Goal: Task Accomplishment & Management: Complete application form

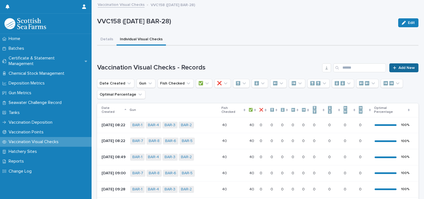
click at [398, 64] on link "Add New" at bounding box center [403, 67] width 29 height 9
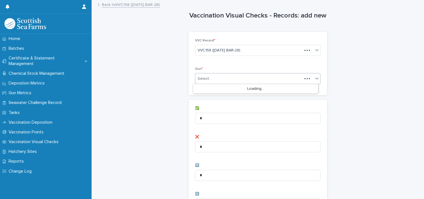
click at [227, 75] on div "Select..." at bounding box center [248, 78] width 107 height 9
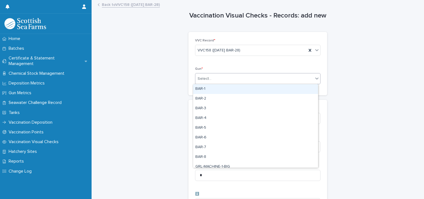
drag, startPoint x: 218, startPoint y: 89, endPoint x: 224, endPoint y: 89, distance: 6.7
click at [219, 89] on div "BAR-1" at bounding box center [255, 89] width 125 height 10
click at [247, 81] on div "BAR-1" at bounding box center [250, 79] width 111 height 10
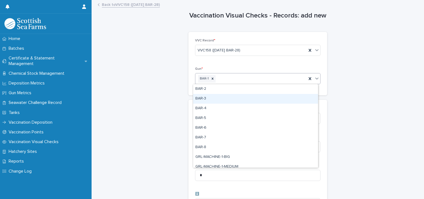
click at [237, 94] on div "BAR-3" at bounding box center [255, 99] width 125 height 10
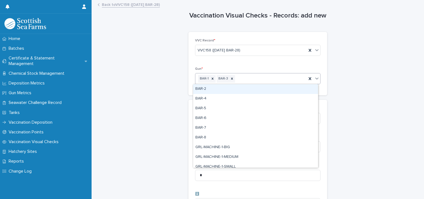
drag, startPoint x: 270, startPoint y: 75, endPoint x: 269, endPoint y: 85, distance: 10.6
click at [270, 76] on div "BAR-1 BAR-3" at bounding box center [250, 79] width 111 height 10
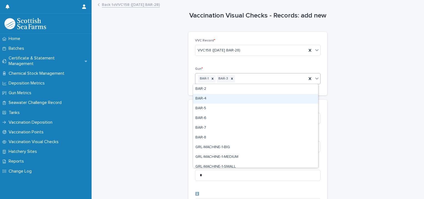
drag, startPoint x: 264, startPoint y: 93, endPoint x: 271, endPoint y: 87, distance: 8.9
click at [264, 99] on div "BAR-4" at bounding box center [255, 99] width 125 height 10
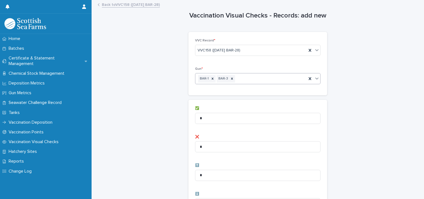
click at [280, 76] on div "BAR-1 BAR-3" at bounding box center [250, 79] width 111 height 10
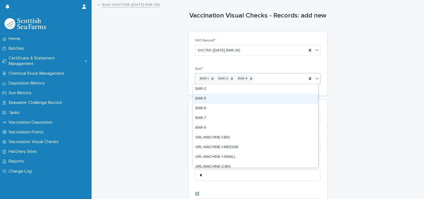
click at [272, 96] on div "BAR-5" at bounding box center [255, 99] width 125 height 10
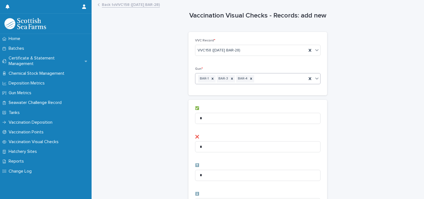
click at [282, 81] on div "BAR-1 BAR-3 BAR-4" at bounding box center [250, 79] width 111 height 10
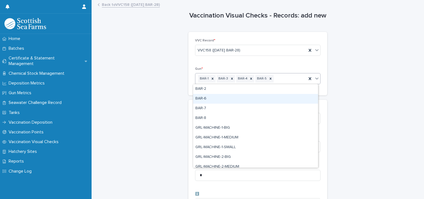
click at [281, 95] on div "BAR-6" at bounding box center [255, 99] width 125 height 10
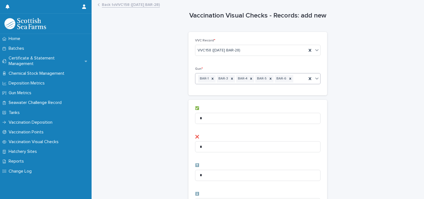
click at [294, 80] on div "BAR-1 BAR-3 BAR-4 BAR-5 BAR-6" at bounding box center [250, 79] width 111 height 10
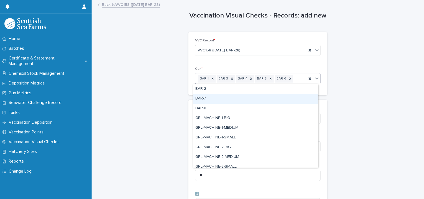
click at [291, 96] on div "BAR-7" at bounding box center [255, 99] width 125 height 10
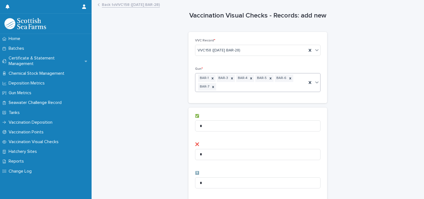
click at [291, 85] on div "BAR-1 BAR-3 BAR-4 BAR-5 BAR-6 BAR-7" at bounding box center [250, 82] width 111 height 18
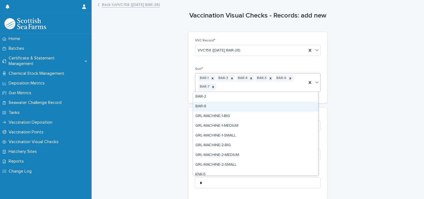
click at [282, 109] on div "BAR-8" at bounding box center [255, 107] width 125 height 10
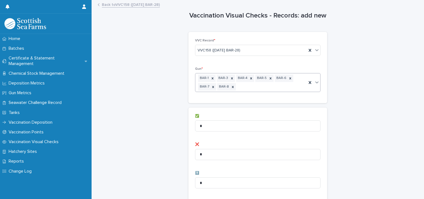
scroll to position [55, 0]
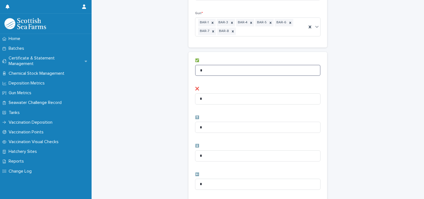
drag, startPoint x: 213, startPoint y: 72, endPoint x: 138, endPoint y: 72, distance: 75.2
click at [138, 72] on div "Vaccination Visual Checks - Records: add new Loading... Saving… Loading... Savi…" at bounding box center [257, 170] width 321 height 451
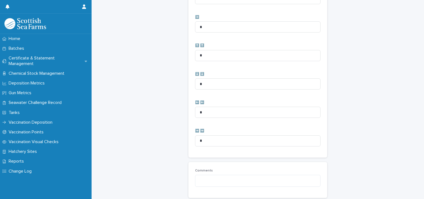
scroll to position [285, 0]
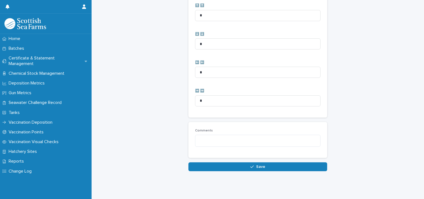
type input "**"
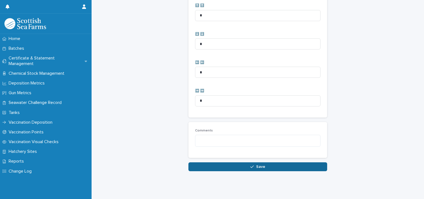
click at [219, 162] on button "Save" at bounding box center [257, 166] width 139 height 9
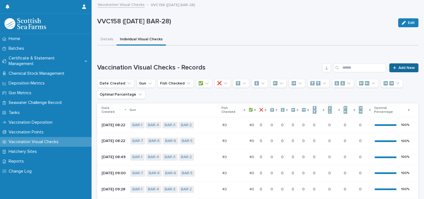
click at [401, 68] on span "Add New" at bounding box center [406, 68] width 16 height 4
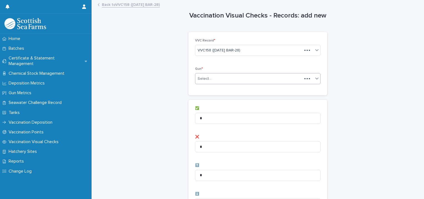
click at [225, 83] on div "Select..." at bounding box center [248, 78] width 107 height 9
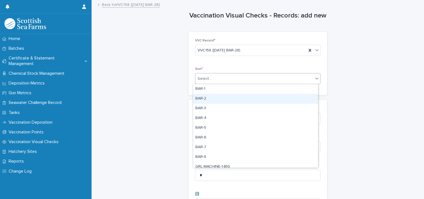
click at [216, 96] on div "BAR-2" at bounding box center [255, 99] width 125 height 10
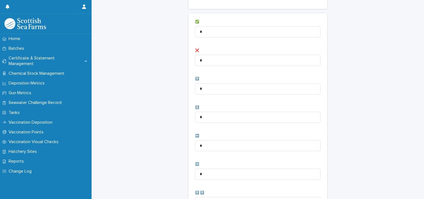
scroll to position [83, 0]
click at [215, 39] on input "*" at bounding box center [257, 34] width 125 height 11
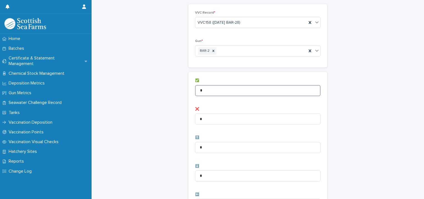
drag, startPoint x: 212, startPoint y: 90, endPoint x: 137, endPoint y: 92, distance: 74.9
click at [136, 92] on div "Vaccination Visual Checks - Records: add new Loading... Saving… Loading... Savi…" at bounding box center [257, 194] width 321 height 443
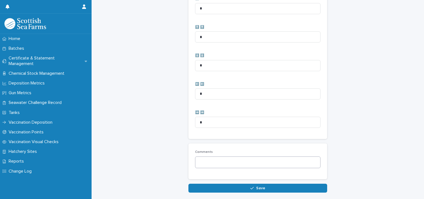
scroll to position [277, 0]
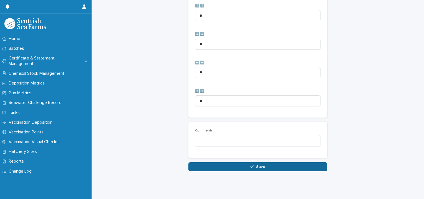
type input "**"
click at [224, 162] on button "Save" at bounding box center [257, 166] width 139 height 9
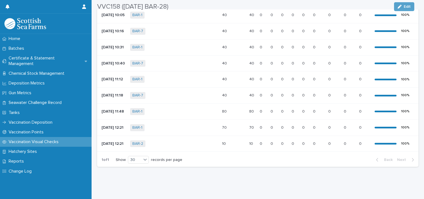
scroll to position [264, 0]
